Goal: Register for event/course

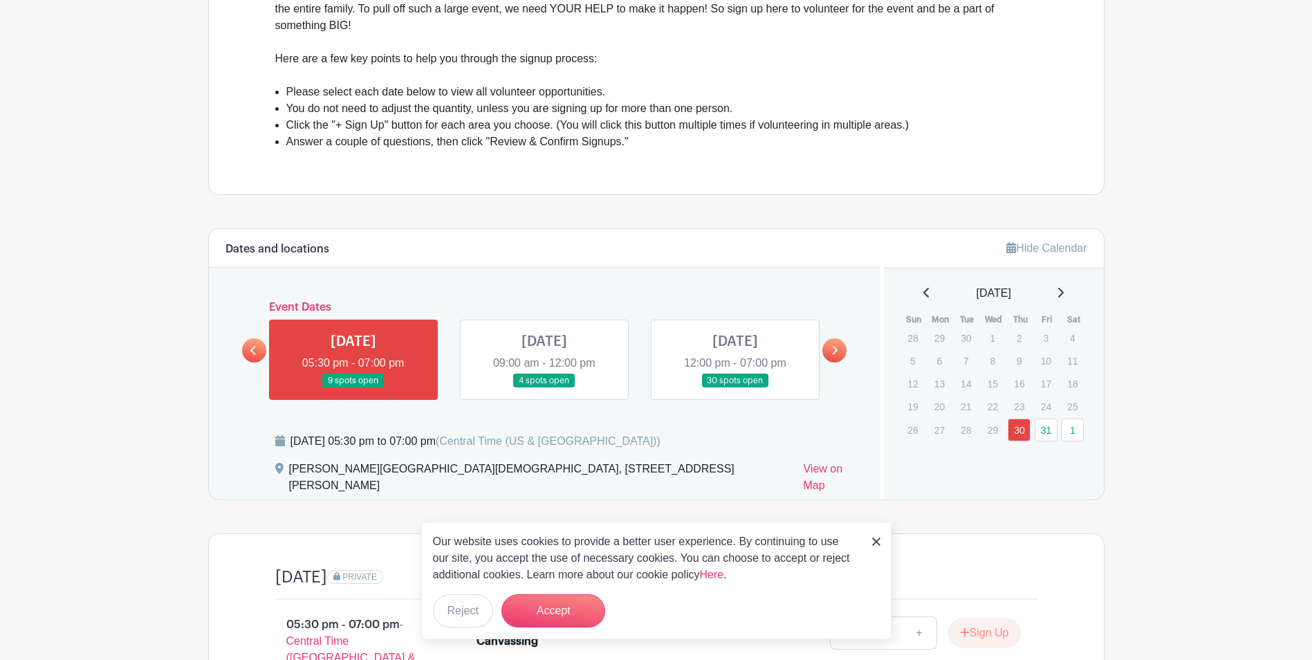
scroll to position [484, 0]
click at [838, 351] on icon at bounding box center [835, 350] width 6 height 10
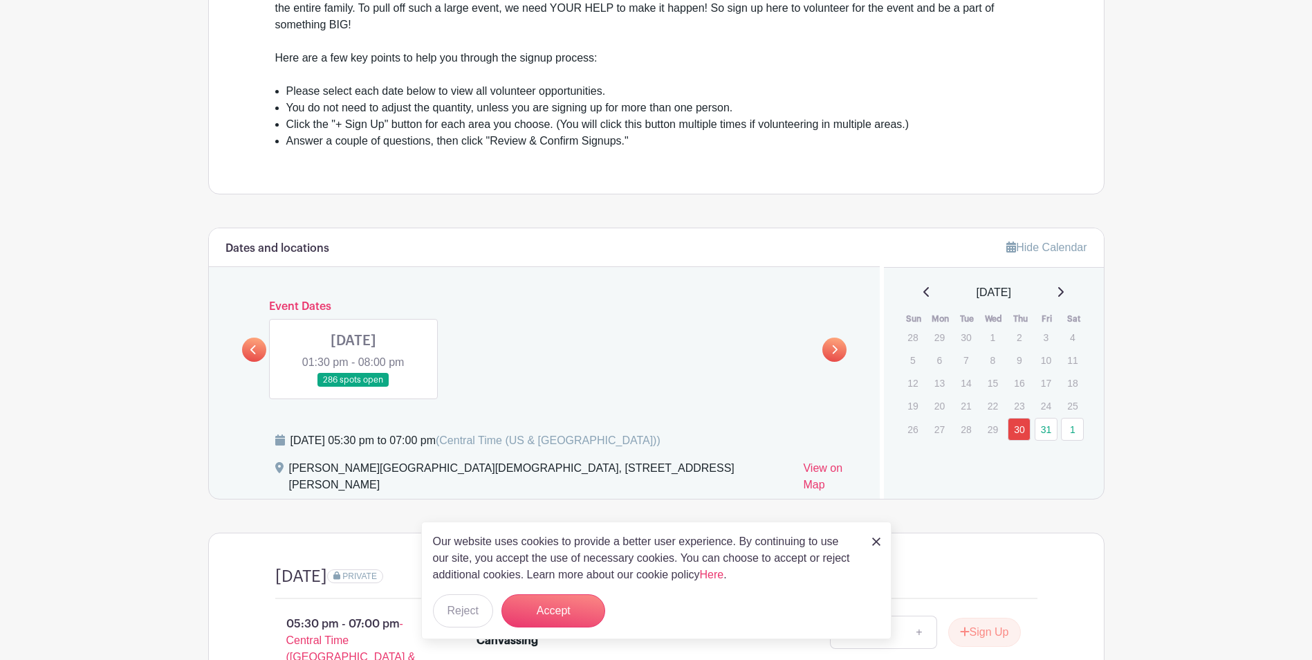
click at [354, 387] on link at bounding box center [354, 387] width 0 height 0
click at [569, 607] on button "Accept" at bounding box center [554, 610] width 104 height 33
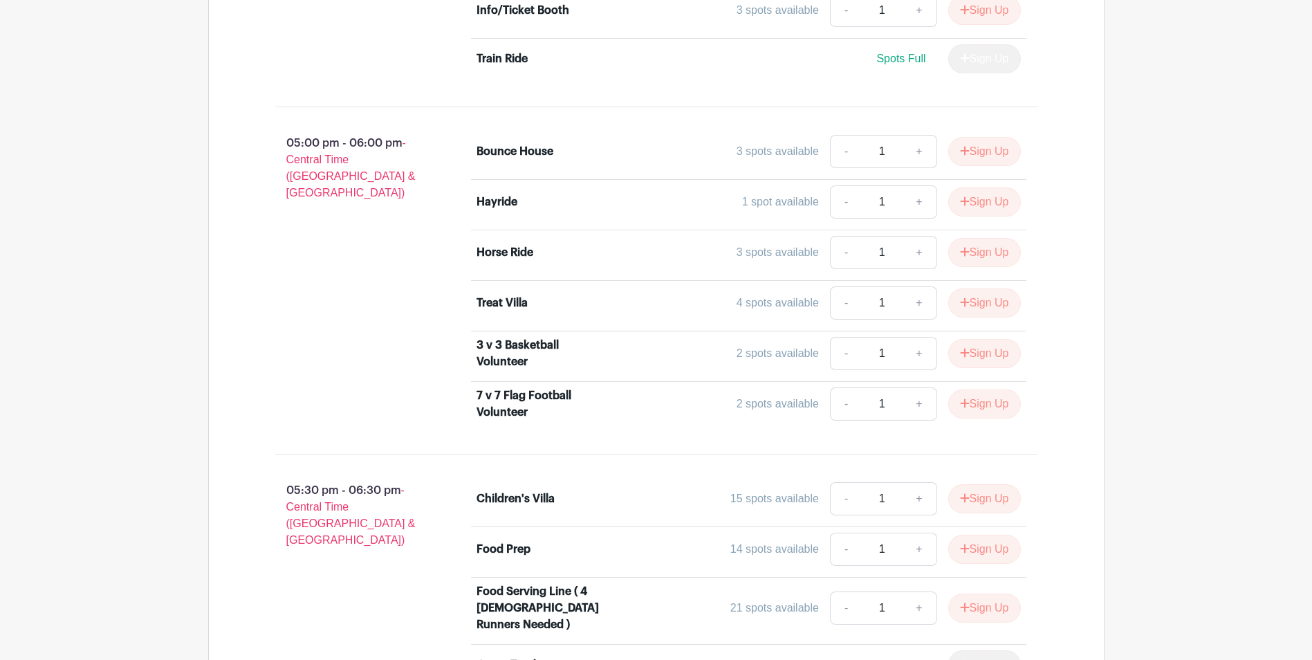
scroll to position [2560, 0]
click at [921, 593] on link "+" at bounding box center [919, 609] width 35 height 33
type input "2"
click at [975, 595] on button "Sign Up" at bounding box center [984, 609] width 73 height 29
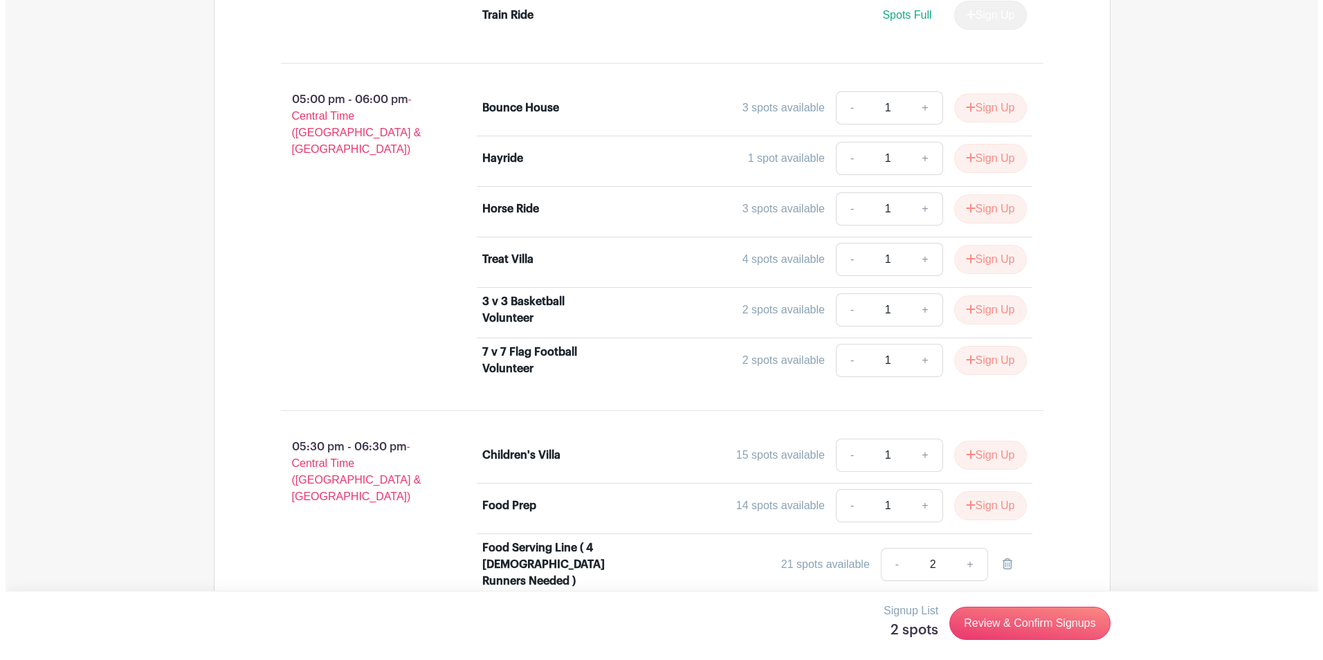
scroll to position [2629, 0]
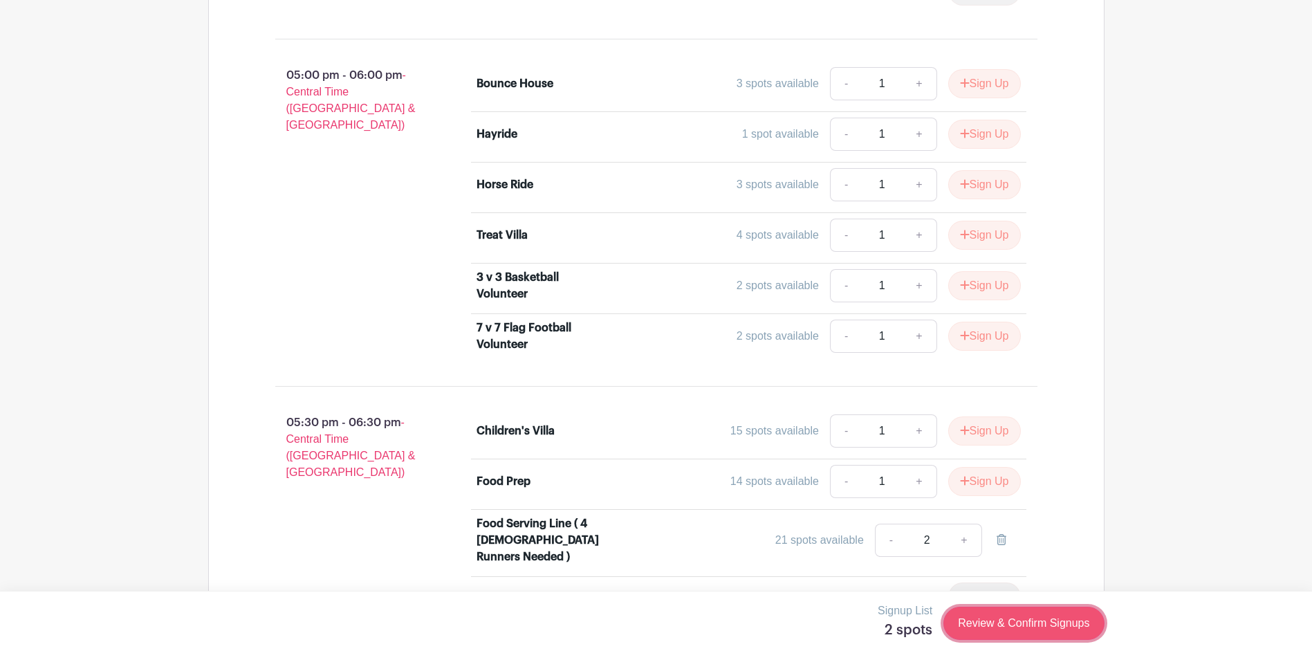
click at [1007, 625] on link "Review & Confirm Signups" at bounding box center [1024, 623] width 161 height 33
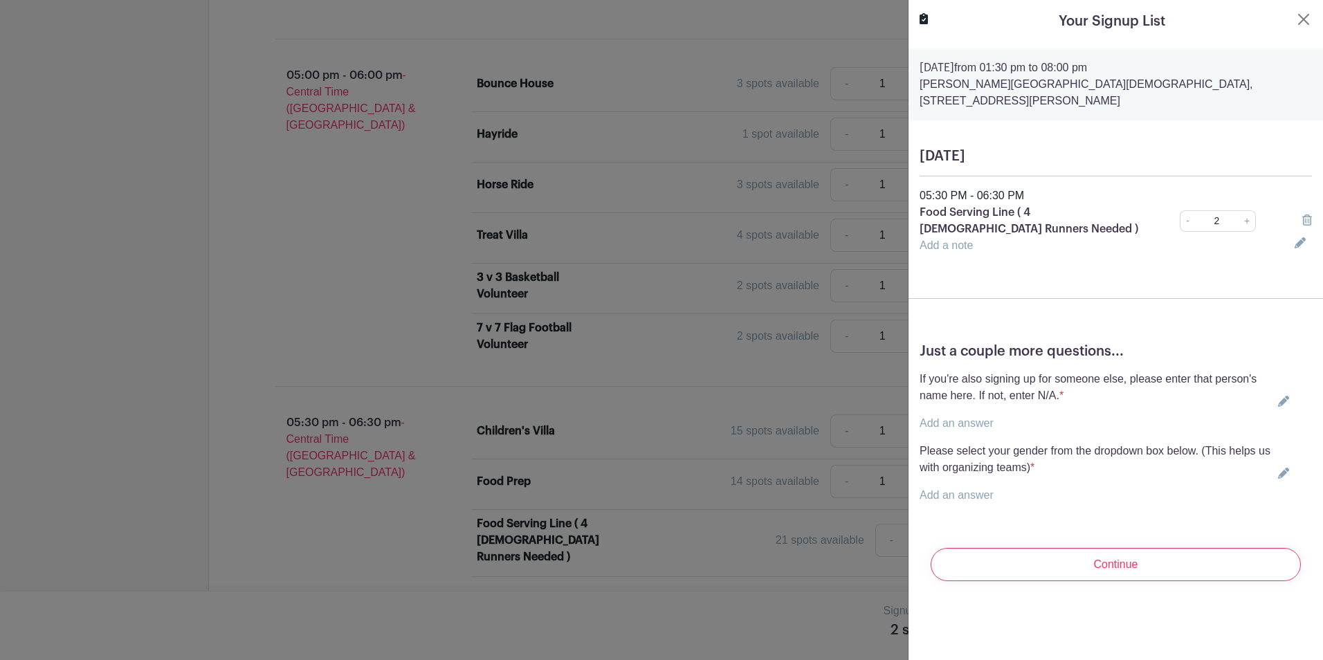
click at [1001, 415] on p "Add an answer" at bounding box center [1095, 423] width 353 height 17
click at [948, 417] on link "Add an answer" at bounding box center [956, 423] width 74 height 12
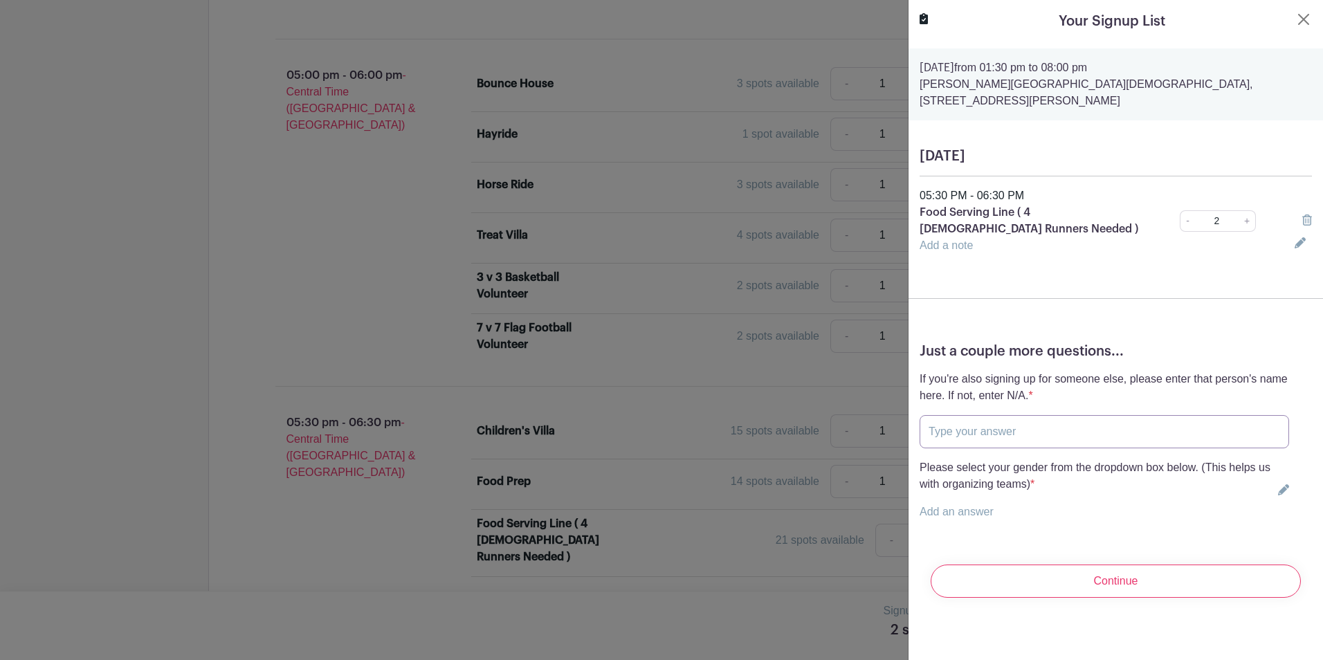
click at [957, 416] on input "text" at bounding box center [1103, 431] width 369 height 33
type input "L"
type input "[PERSON_NAME] & [PERSON_NAME]"
click at [964, 506] on link "Add an answer" at bounding box center [956, 512] width 74 height 12
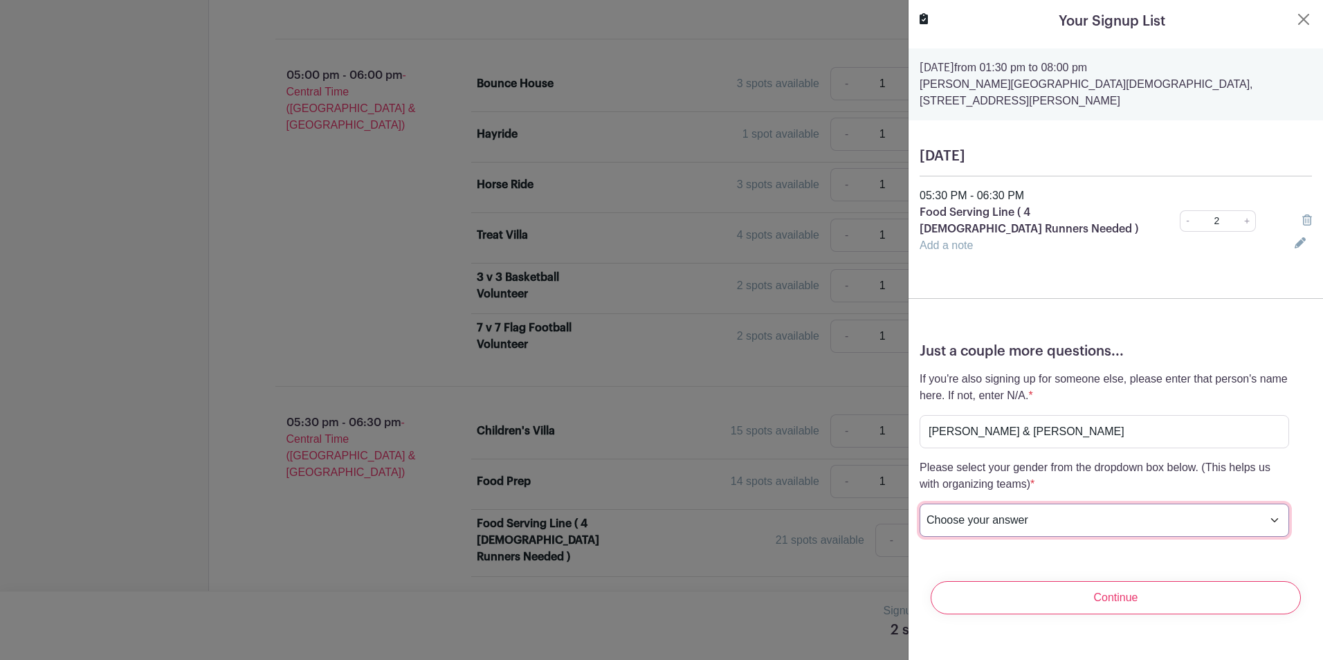
click at [1265, 504] on select "Choose your answer [DEMOGRAPHIC_DATA] [DEMOGRAPHIC_DATA] I prefer not to answer" at bounding box center [1103, 520] width 369 height 33
select select "5152"
click at [919, 504] on select "Choose your answer [DEMOGRAPHIC_DATA] [DEMOGRAPHIC_DATA] I prefer not to answer" at bounding box center [1103, 520] width 369 height 33
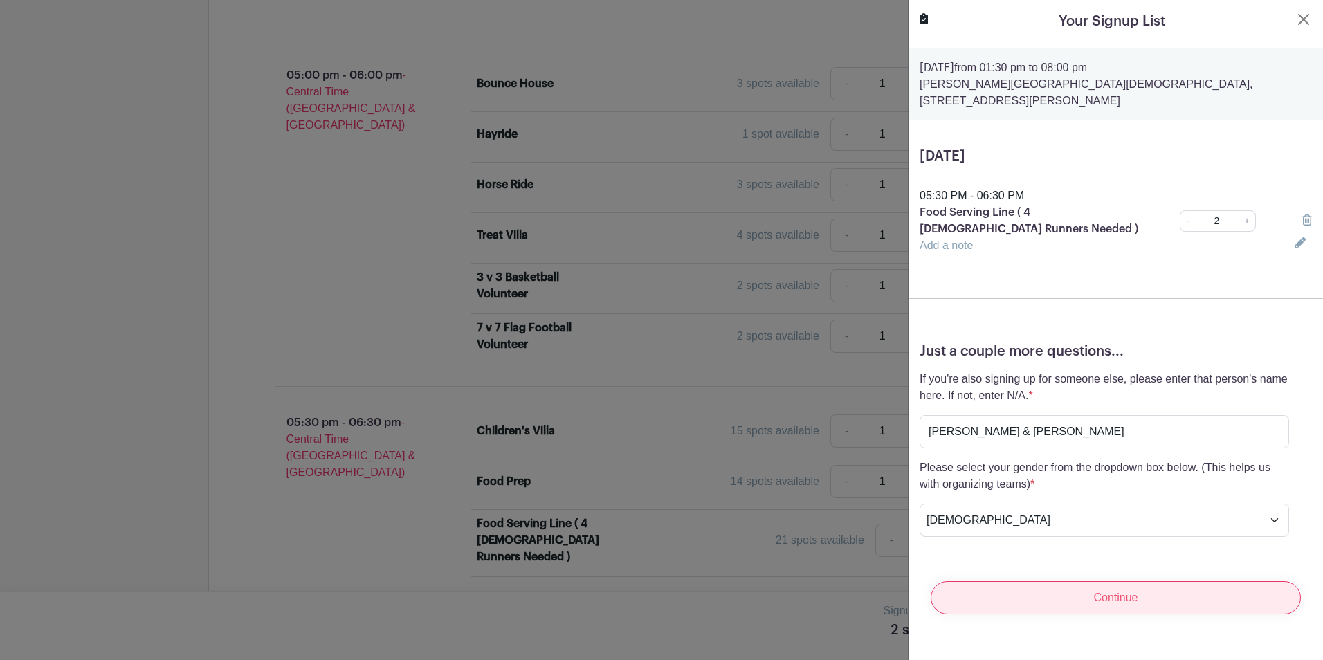
click at [1101, 581] on input "Continue" at bounding box center [1115, 597] width 370 height 33
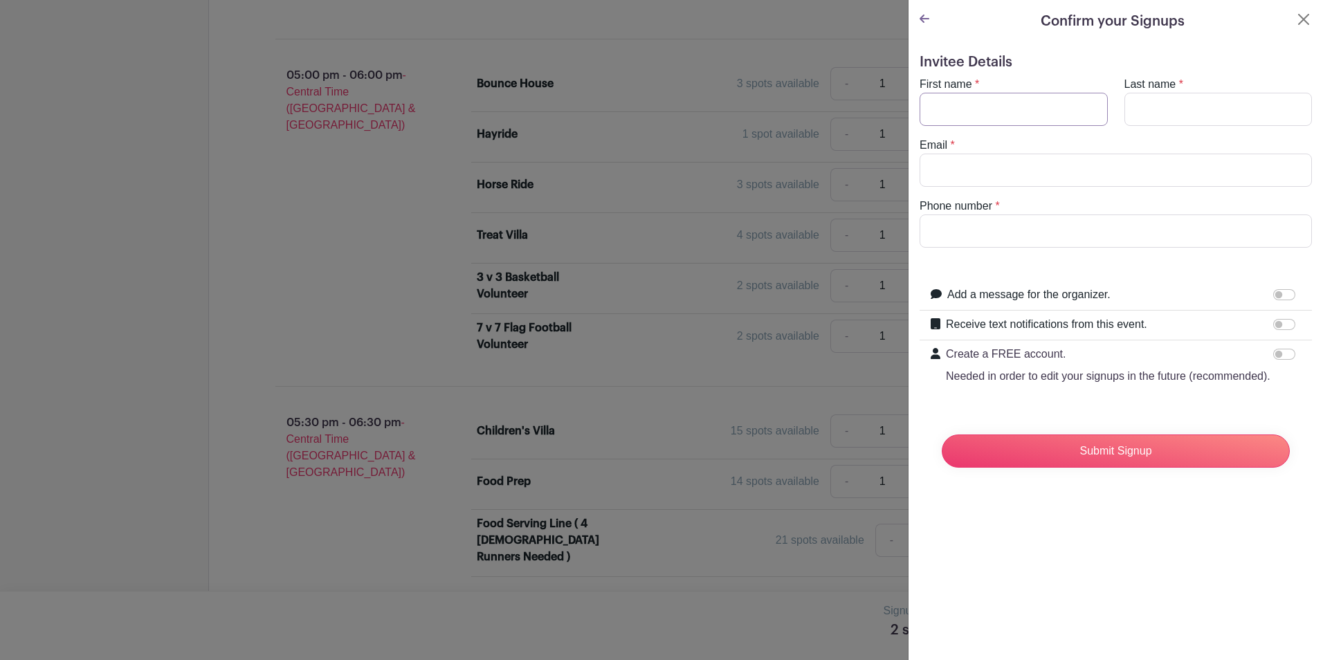
click at [981, 107] on input "First name" at bounding box center [1013, 109] width 188 height 33
type input "[PERSON_NAME] d"
type input "[PERSON_NAME]"
type input "[EMAIL_ADDRESS][DOMAIN_NAME]"
type input "6012092946"
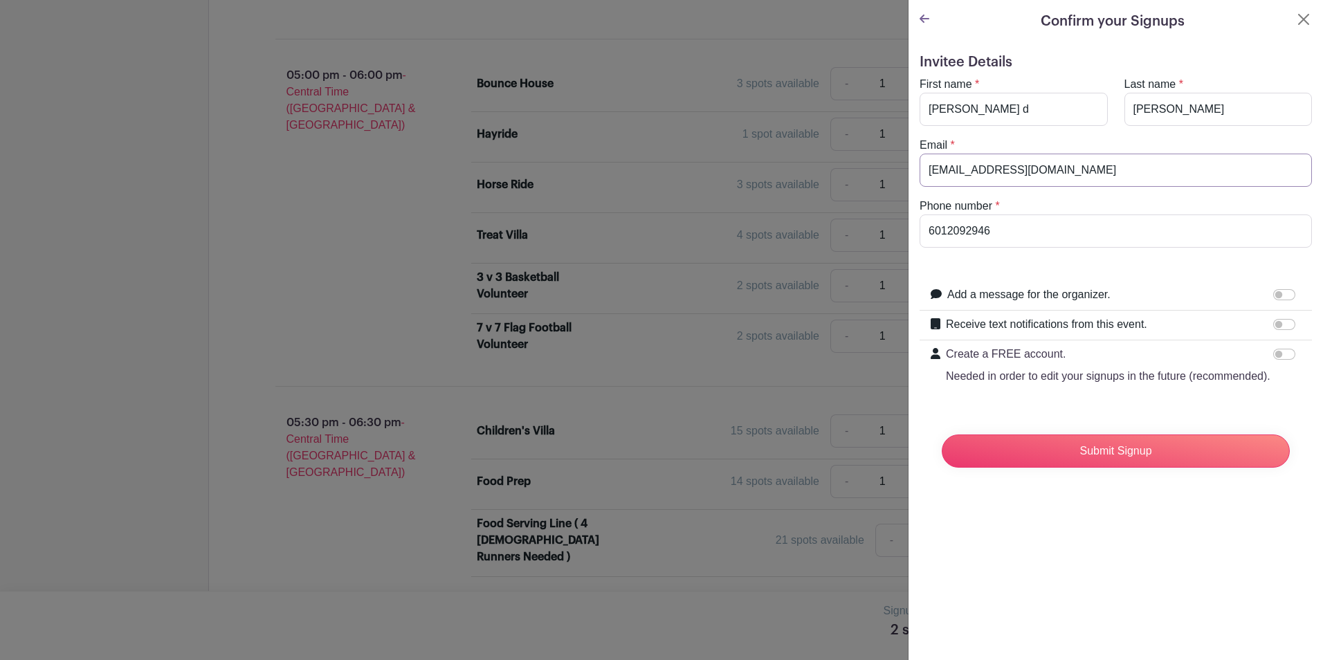
drag, startPoint x: 1045, startPoint y: 174, endPoint x: 879, endPoint y: 172, distance: 165.4
click at [1106, 171] on input "[PERSON_NAME]" at bounding box center [1115, 170] width 392 height 33
type input "[EMAIL_ADDRESS][DOMAIN_NAME]"
drag, startPoint x: 1267, startPoint y: 323, endPoint x: 1276, endPoint y: 324, distance: 9.0
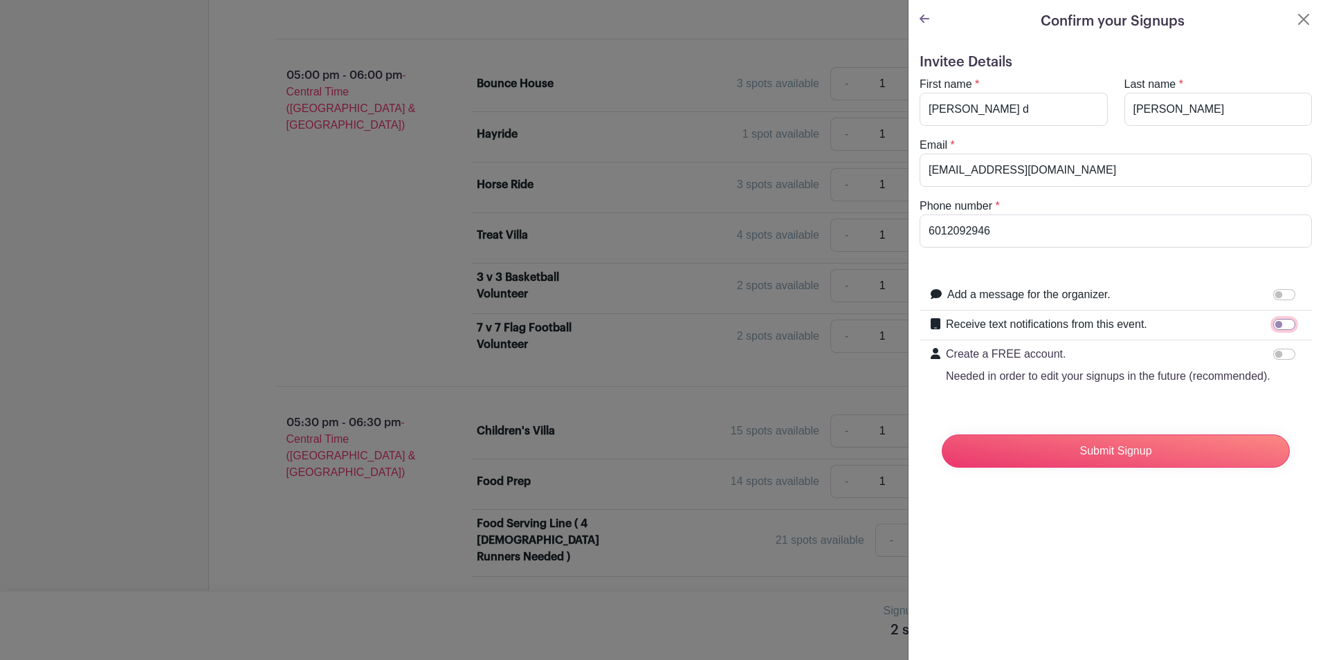
click at [1276, 324] on input "Receive text notifications from this event." at bounding box center [1284, 324] width 22 height 11
checkbox input "true"
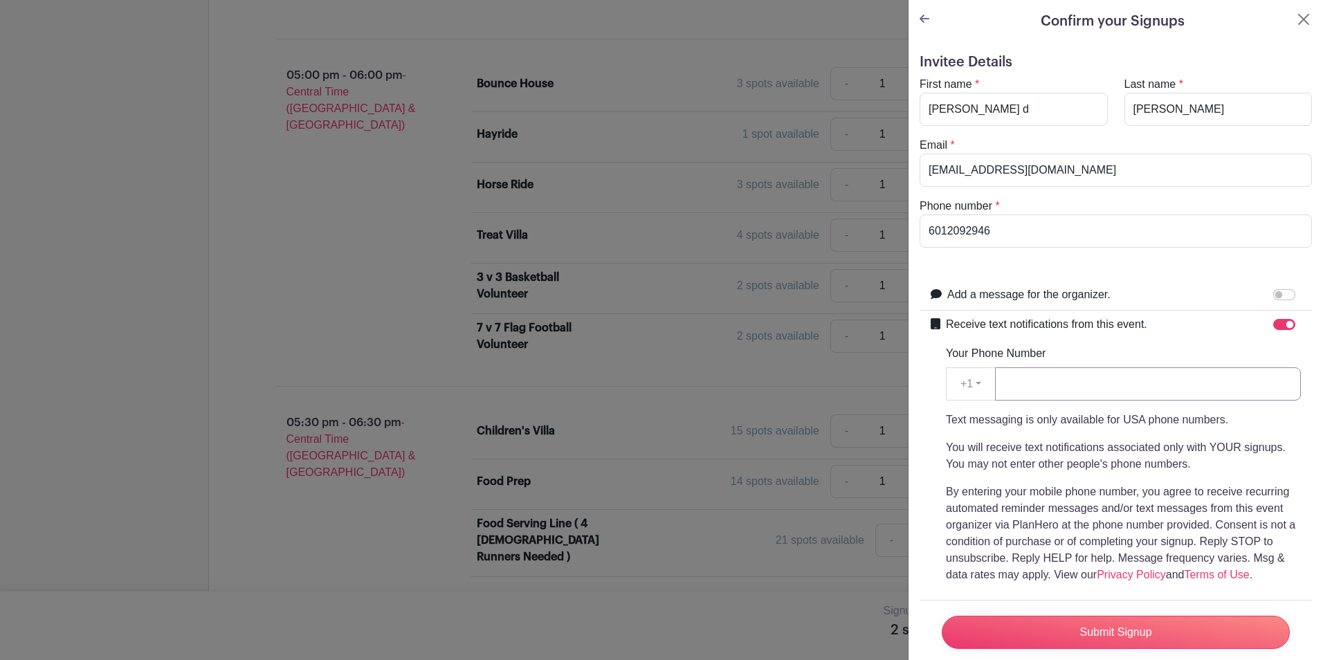
click at [1043, 389] on input "Your Phone Number" at bounding box center [1148, 383] width 306 height 33
type input "6012092946"
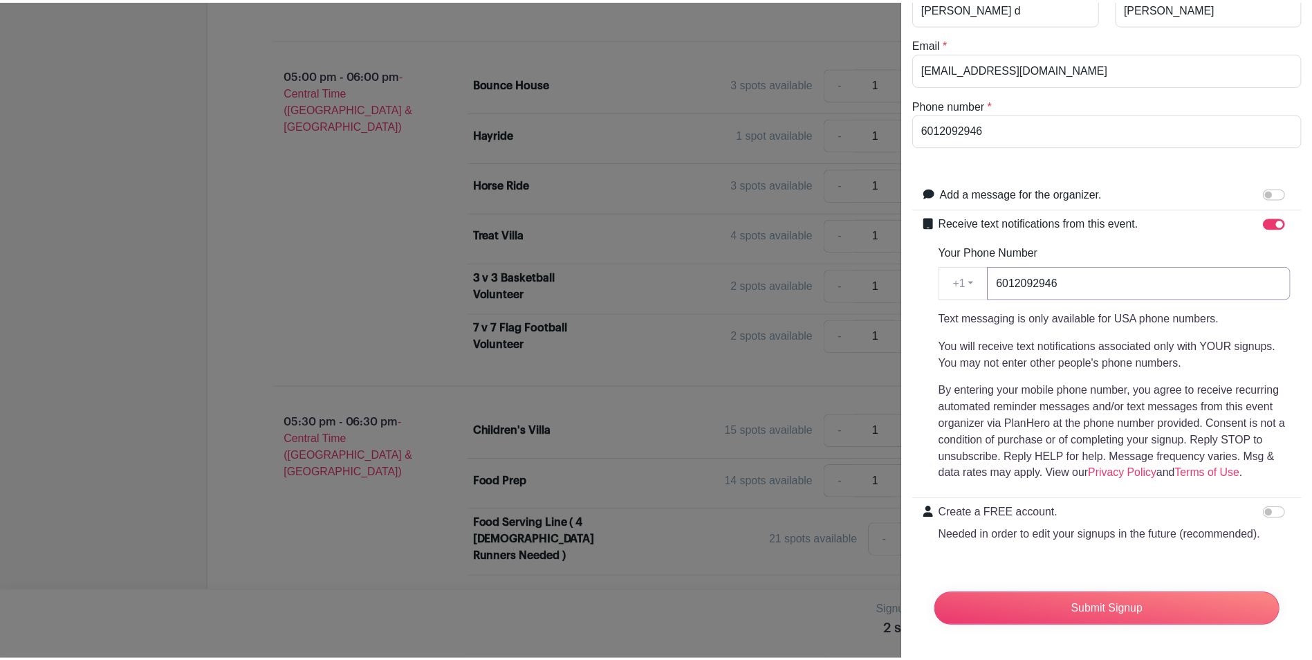
scroll to position [128, 0]
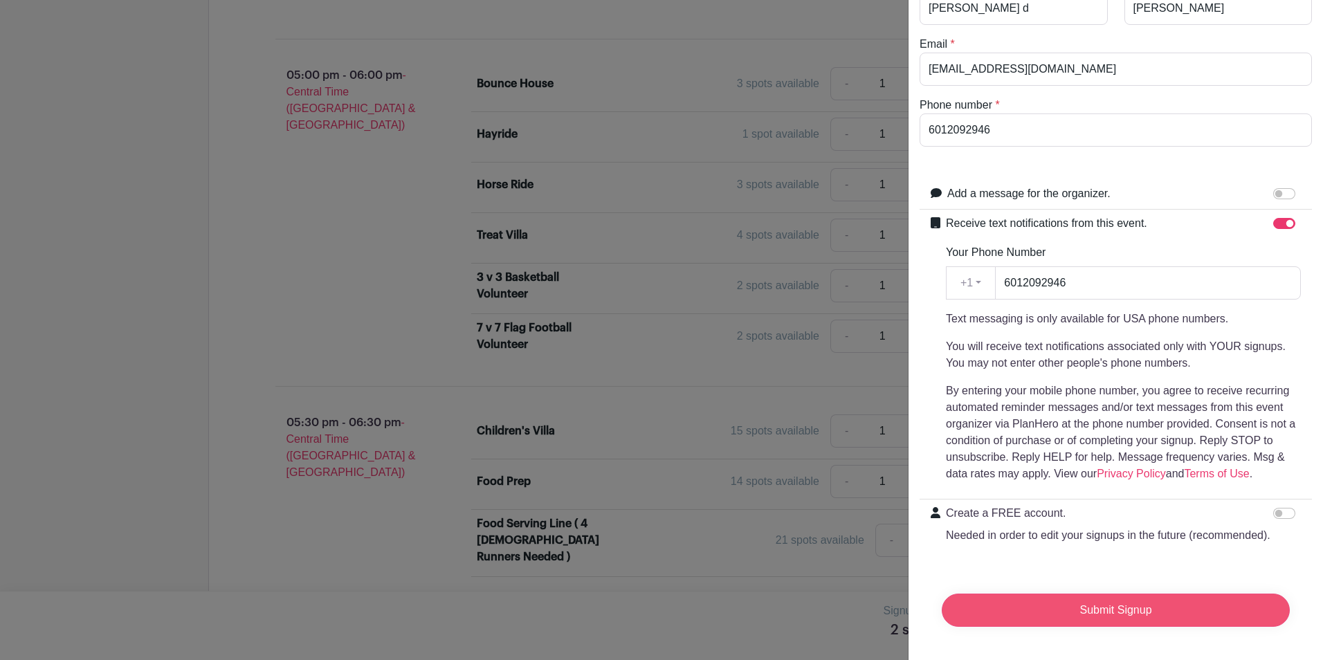
click at [1092, 598] on input "Submit Signup" at bounding box center [1116, 610] width 348 height 33
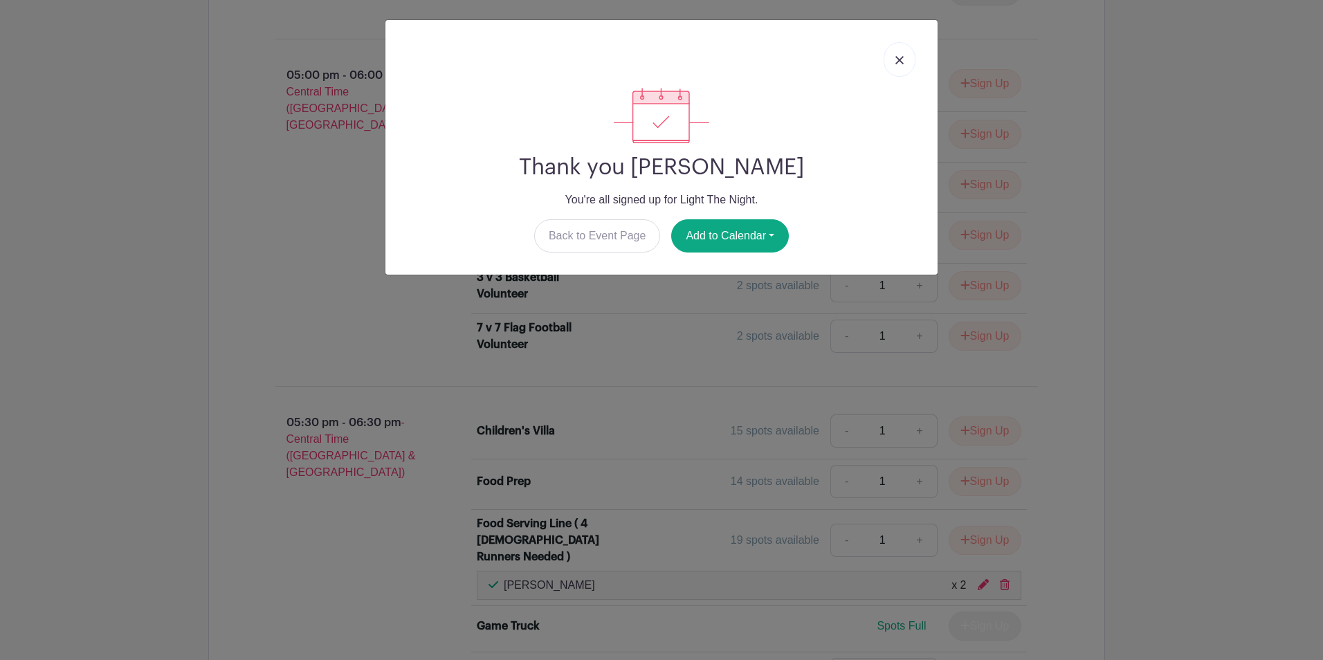
click at [900, 57] on img at bounding box center [899, 60] width 8 height 8
